Goal: Task Accomplishment & Management: Manage account settings

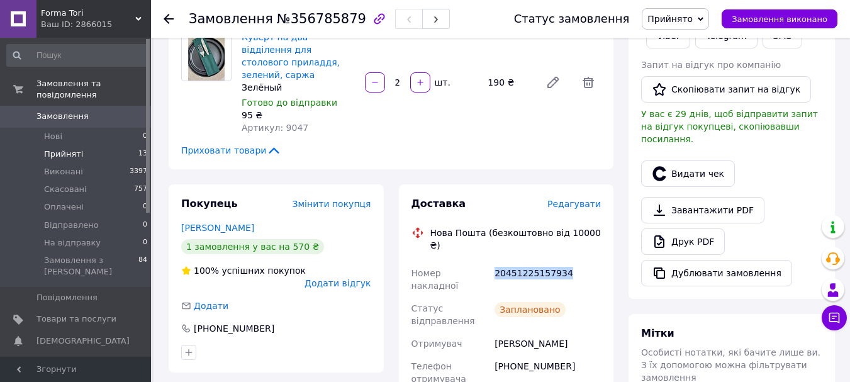
scroll to position [240, 0]
click at [52, 149] on span "Прийняті" at bounding box center [63, 154] width 39 height 11
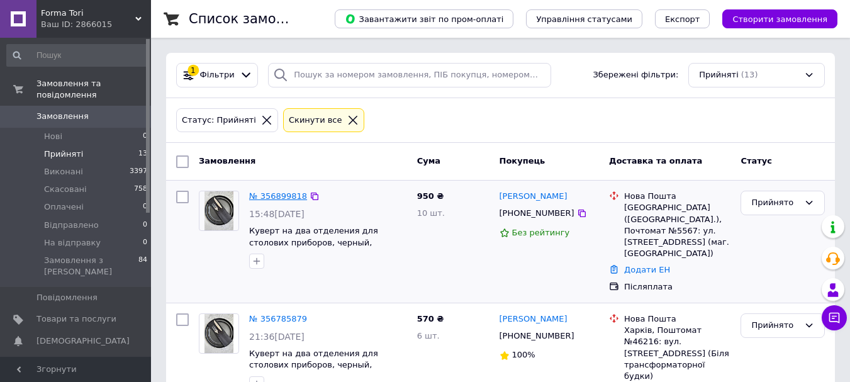
click at [285, 200] on link "№ 356899818" at bounding box center [278, 195] width 58 height 9
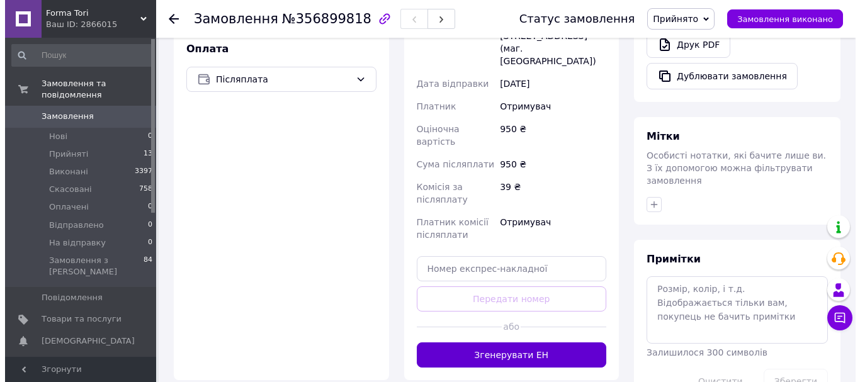
scroll to position [441, 0]
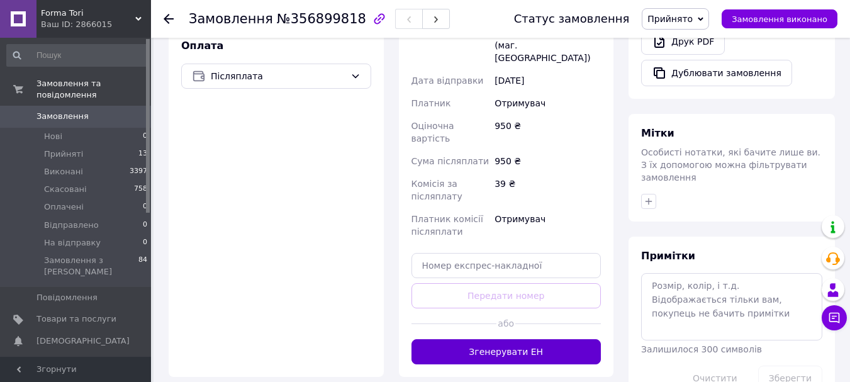
click at [529, 339] on button "Згенерувати ЕН" at bounding box center [507, 351] width 190 height 25
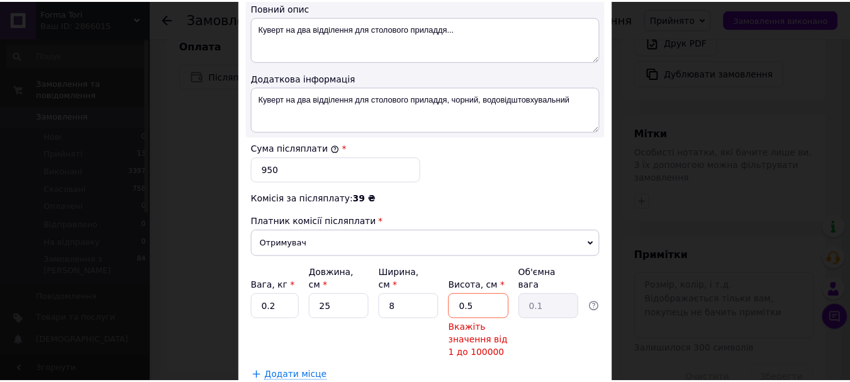
scroll to position [692, 0]
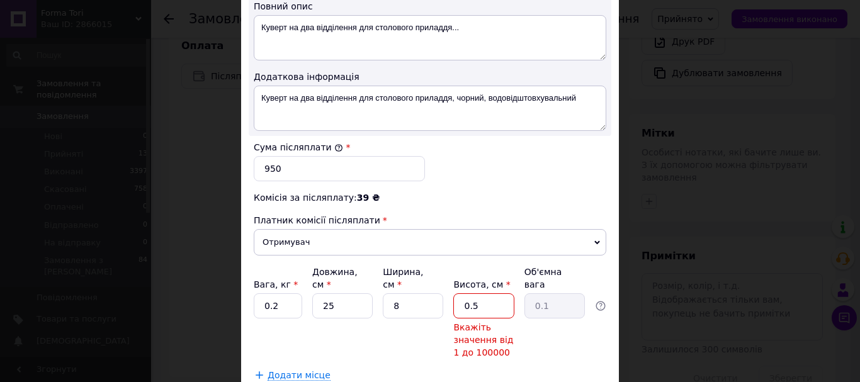
click at [493, 293] on input "0.5" at bounding box center [483, 305] width 60 height 25
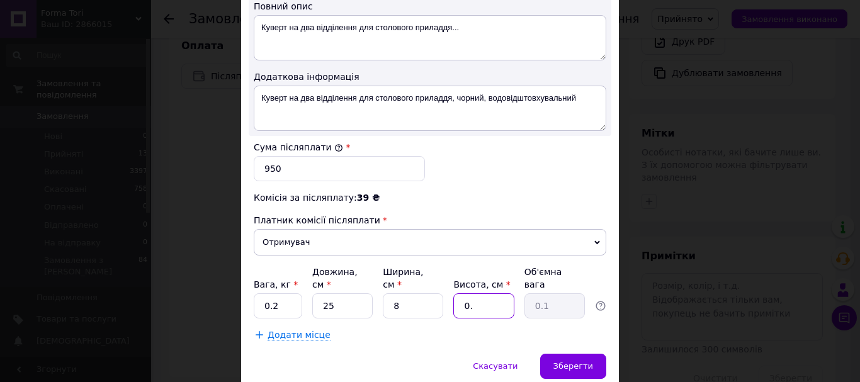
type input "0"
type input "2"
type input "0.1"
type input "2"
click at [575, 361] on span "Зберегти" at bounding box center [573, 365] width 40 height 9
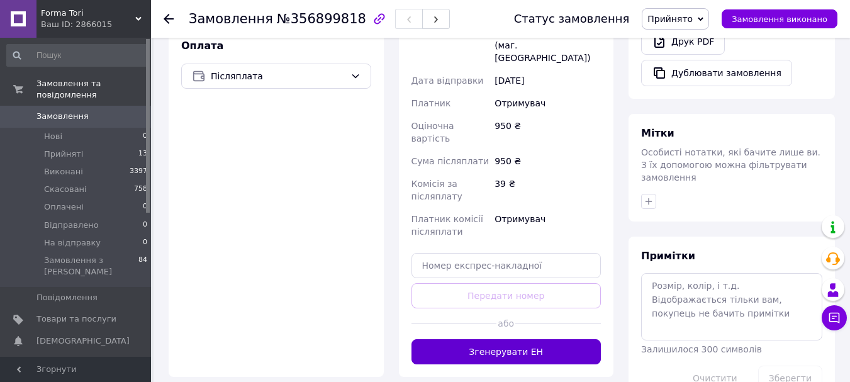
click at [544, 339] on button "Згенерувати ЕН" at bounding box center [507, 351] width 190 height 25
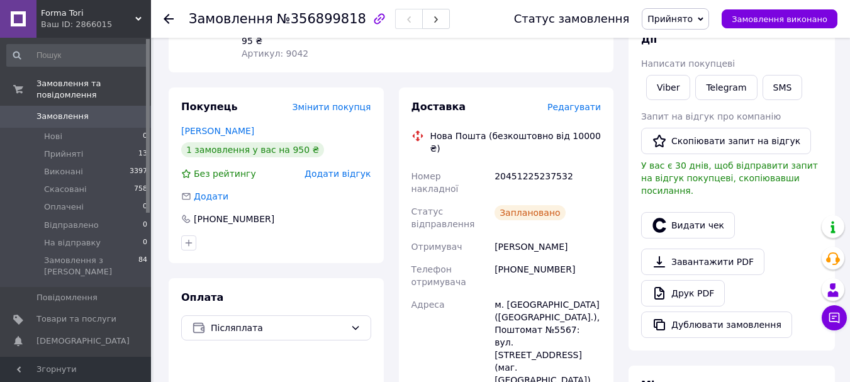
scroll to position [126, 0]
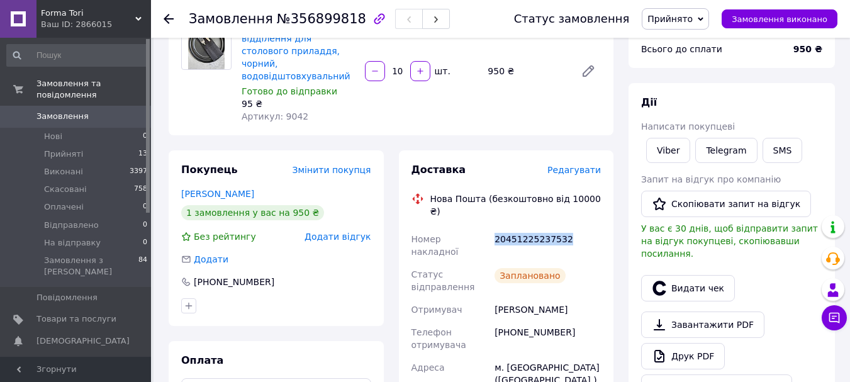
drag, startPoint x: 495, startPoint y: 212, endPoint x: 570, endPoint y: 215, distance: 74.9
click at [570, 228] on div "20451225237532" at bounding box center [547, 245] width 111 height 35
copy div "20451225237532"
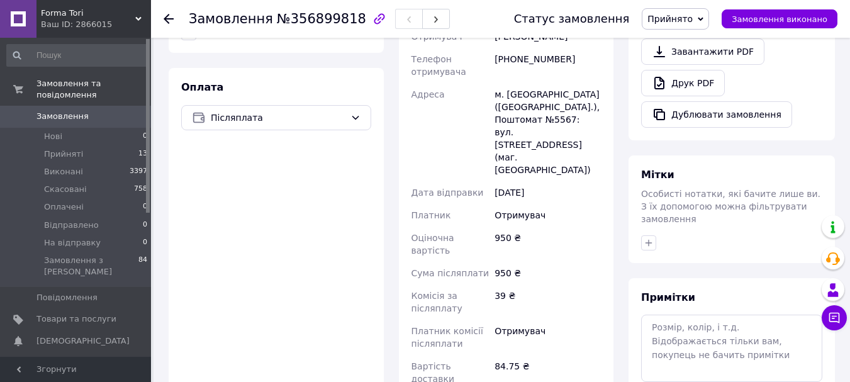
scroll to position [378, 0]
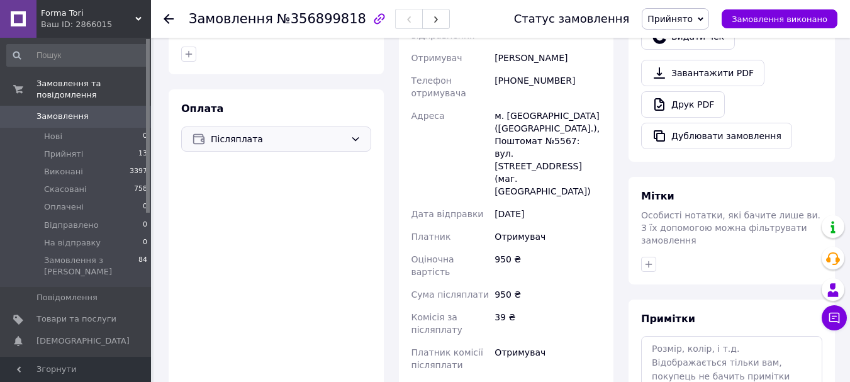
click at [351, 134] on icon at bounding box center [356, 139] width 10 height 10
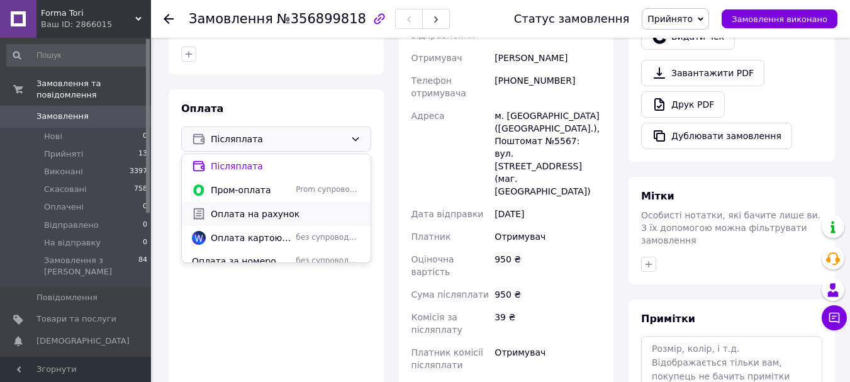
click at [267, 208] on span "Оплата на рахунок" at bounding box center [286, 214] width 150 height 13
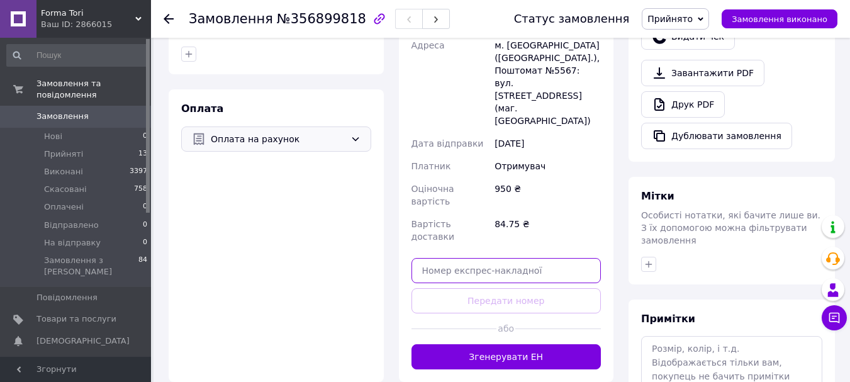
click at [439, 258] on input "text" at bounding box center [507, 270] width 190 height 25
paste input "20451225237532"
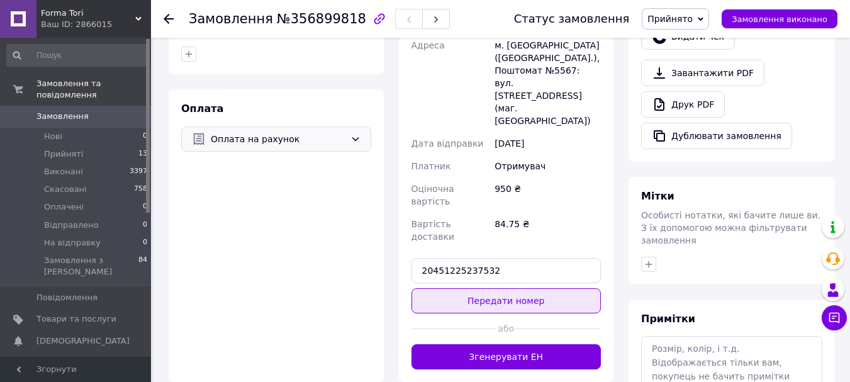
click at [501, 288] on button "Передати номер" at bounding box center [507, 300] width 190 height 25
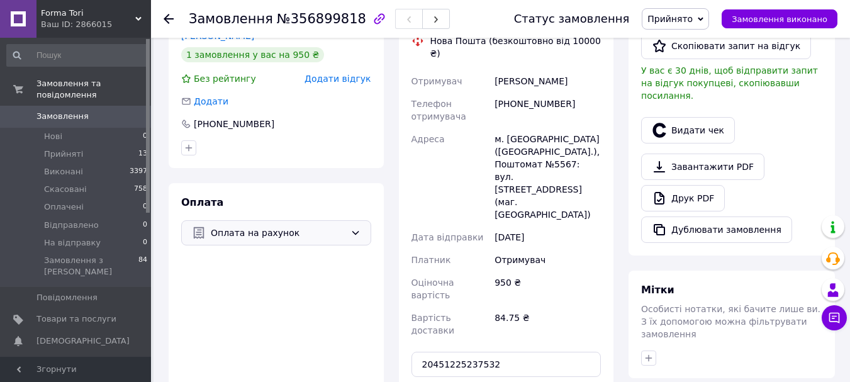
scroll to position [315, 0]
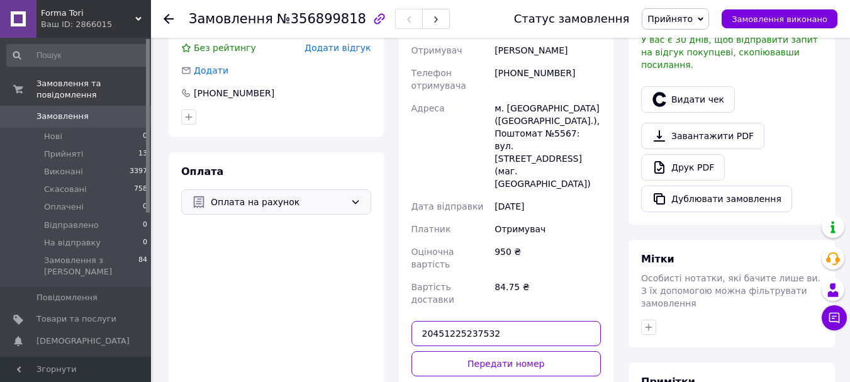
click at [517, 321] on input "20451225237532" at bounding box center [507, 333] width 190 height 25
type input "2"
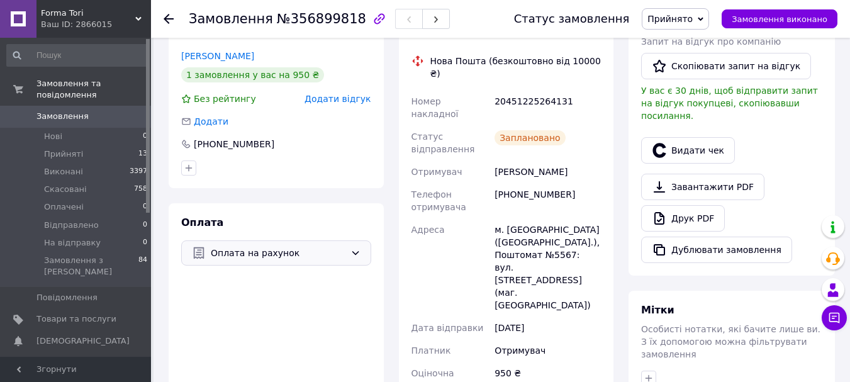
scroll to position [63, 0]
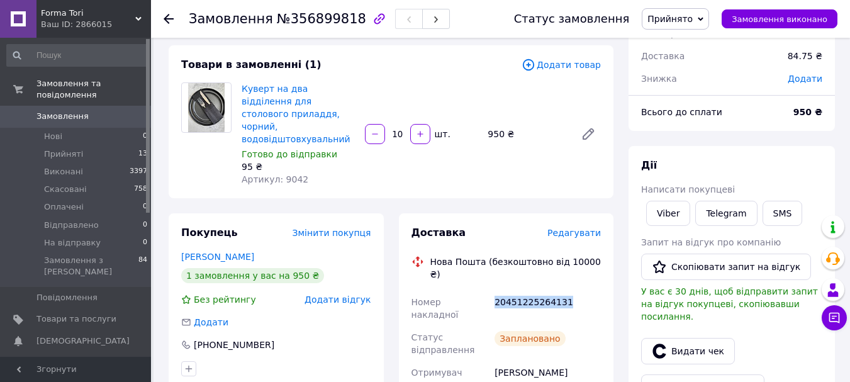
drag, startPoint x: 495, startPoint y: 276, endPoint x: 577, endPoint y: 277, distance: 82.4
click at [577, 291] on div "20451225264131" at bounding box center [547, 308] width 111 height 35
copy div "20451225264131"
click at [62, 149] on span "Прийняті" at bounding box center [63, 154] width 39 height 11
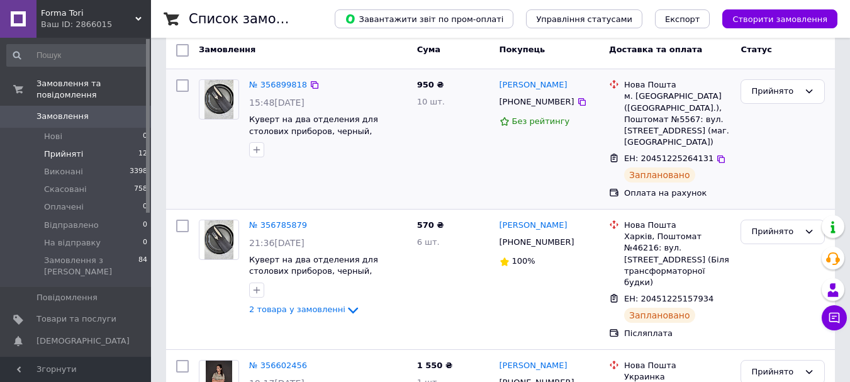
scroll to position [126, 0]
